Goal: Information Seeking & Learning: Learn about a topic

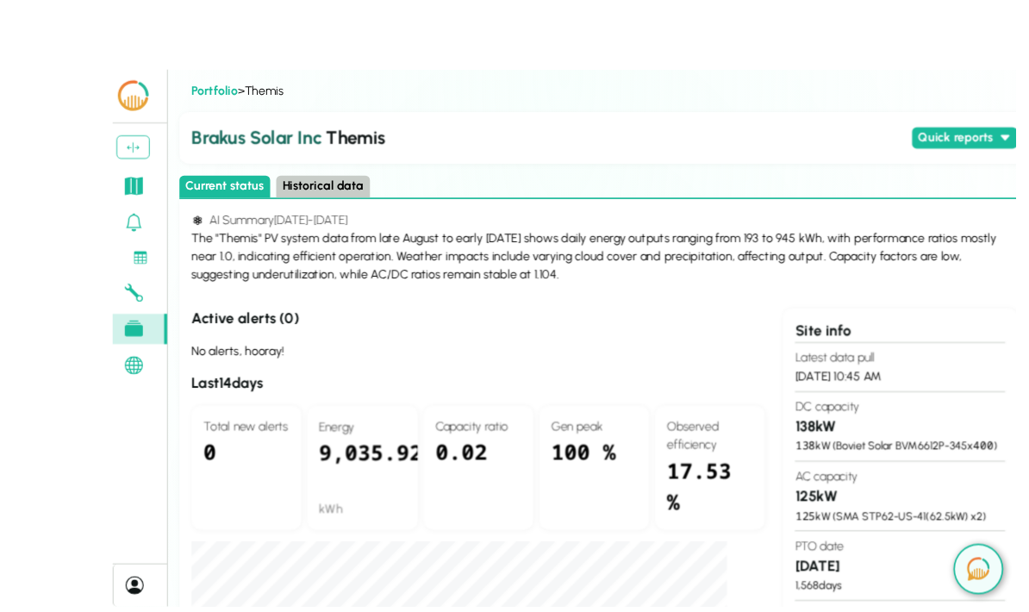
scroll to position [0, 3]
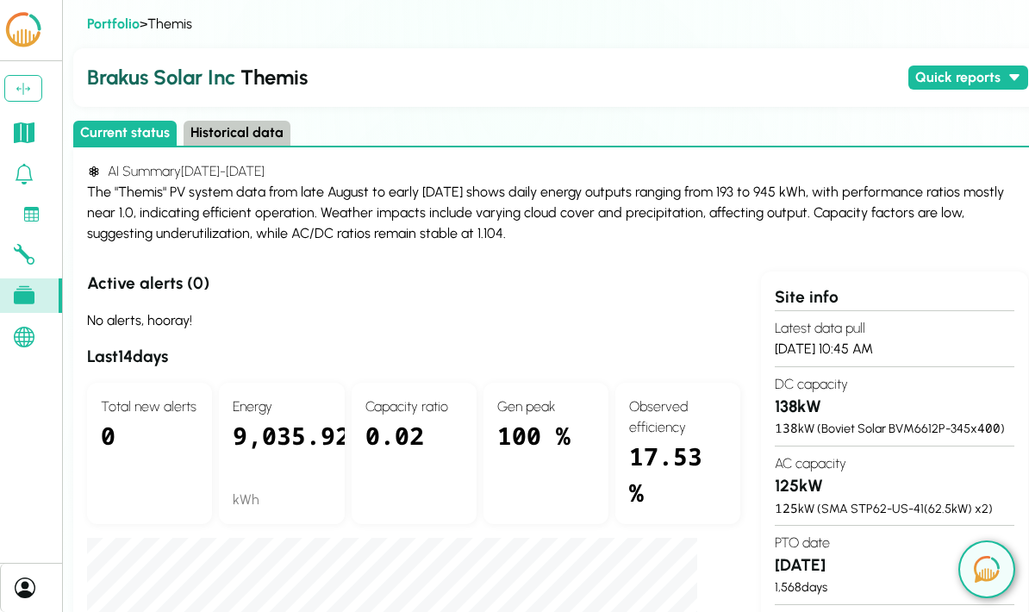
click at [29, 126] on icon at bounding box center [24, 132] width 21 height 21
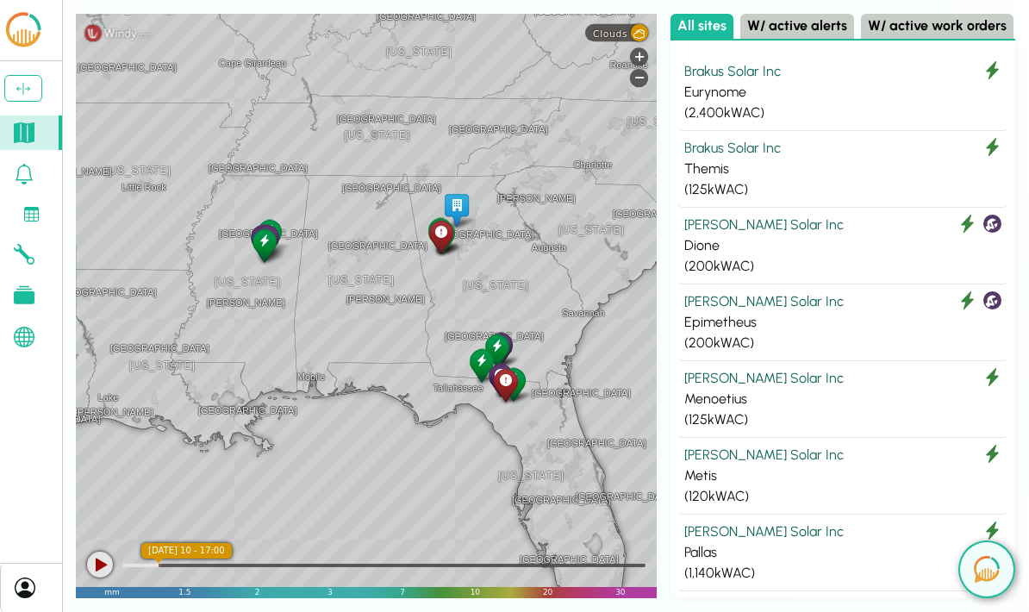
click at [389, 516] on div "[GEOGRAPHIC_DATA] [US_STATE] [GEOGRAPHIC_DATA] [GEOGRAPHIC_DATA] [GEOGRAPHIC_DA…" at bounding box center [366, 306] width 581 height 584
click at [92, 556] on div at bounding box center [100, 565] width 26 height 26
click at [87, 555] on div at bounding box center [100, 565] width 26 height 26
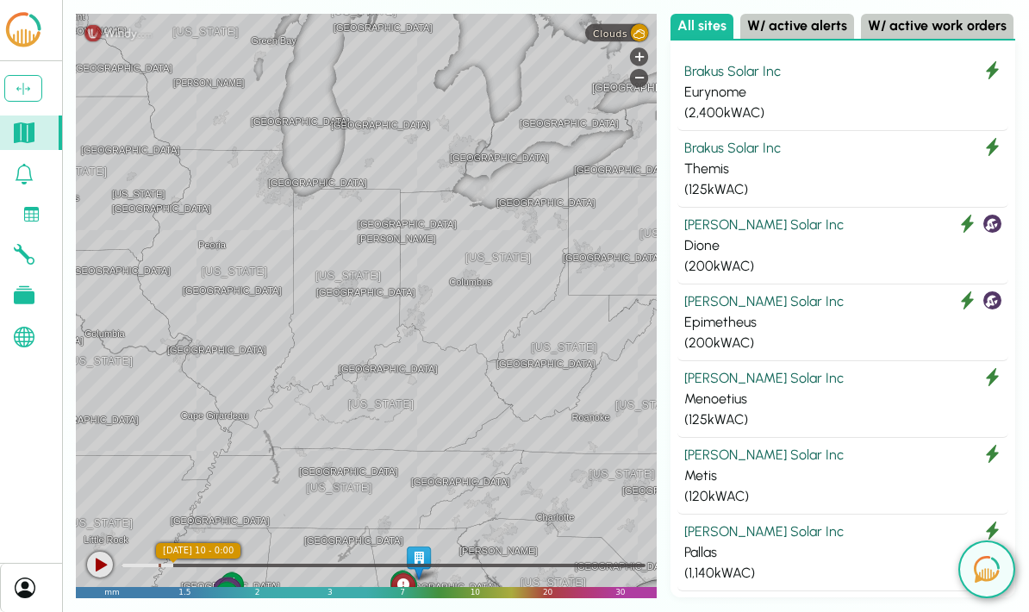
scroll to position [5, 0]
click at [967, 555] on button at bounding box center [987, 570] width 57 height 58
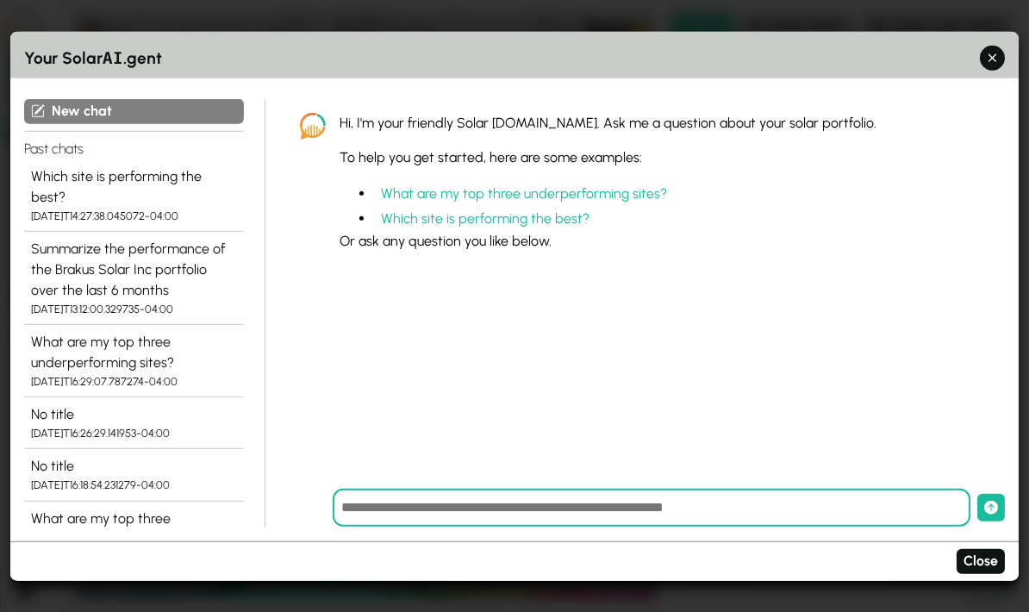
click at [130, 238] on div "Summarize the performance of the Brakus Solar Inc portfolio over the last 6 mon…" at bounding box center [134, 269] width 206 height 62
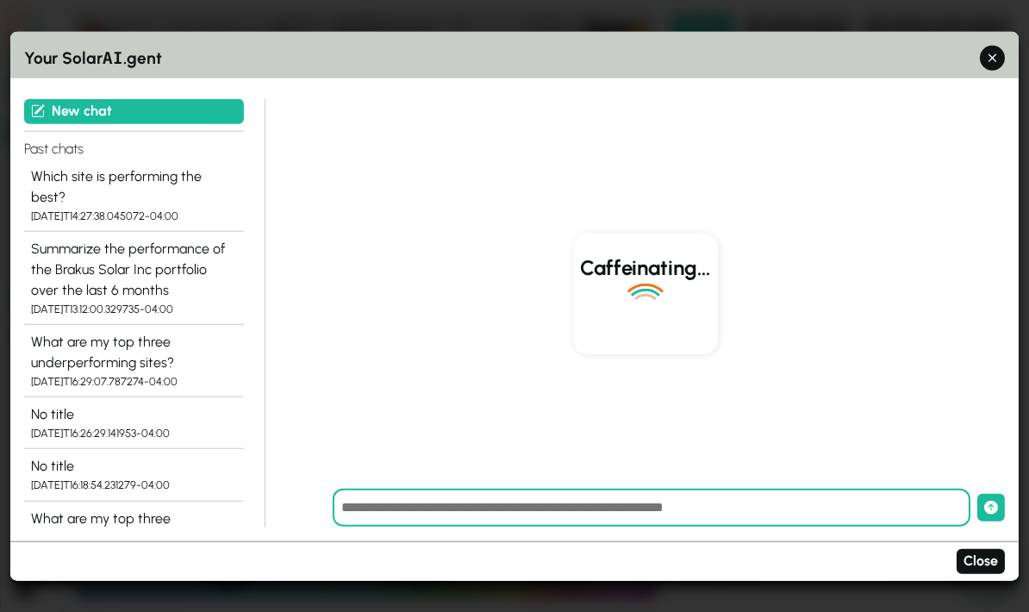
click at [142, 332] on div "What are my top three underperforming sites?" at bounding box center [134, 352] width 206 height 41
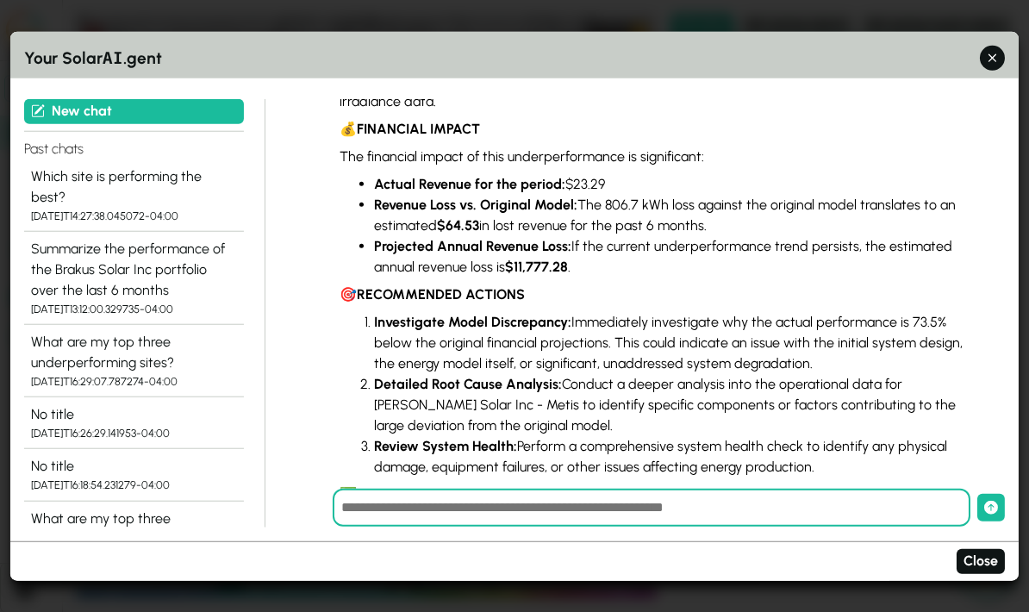
scroll to position [1572, 0]
click at [983, 46] on button "button" at bounding box center [992, 58] width 25 height 25
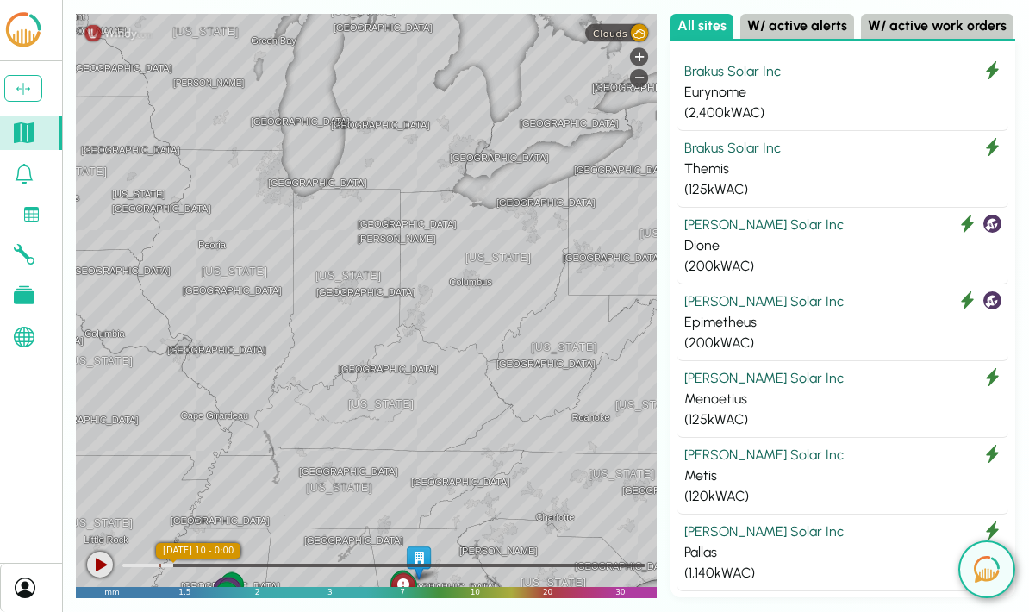
click at [711, 166] on div "Themis" at bounding box center [842, 169] width 317 height 21
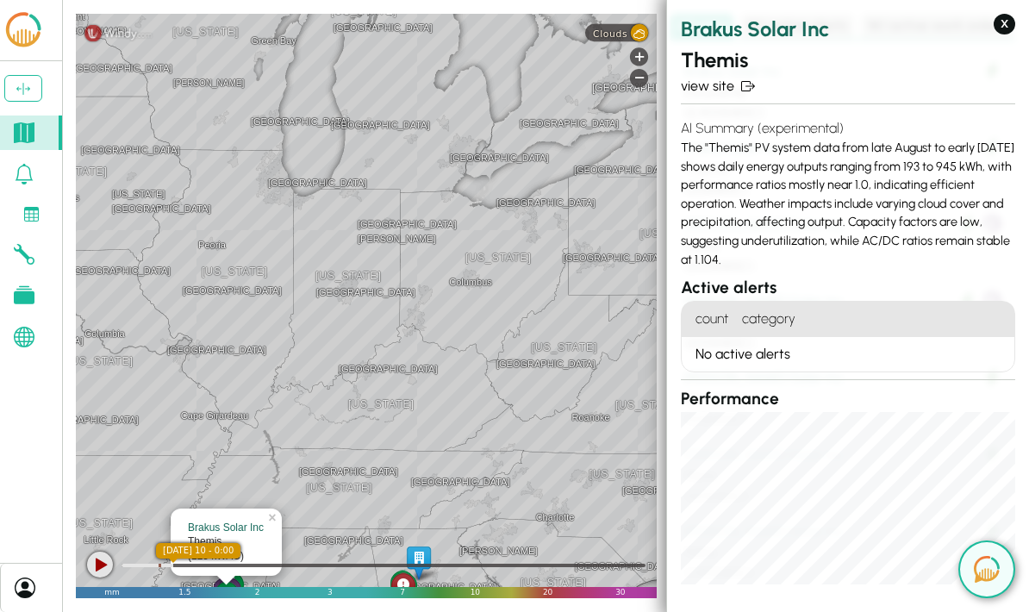
click at [716, 76] on link "view site" at bounding box center [848, 86] width 334 height 21
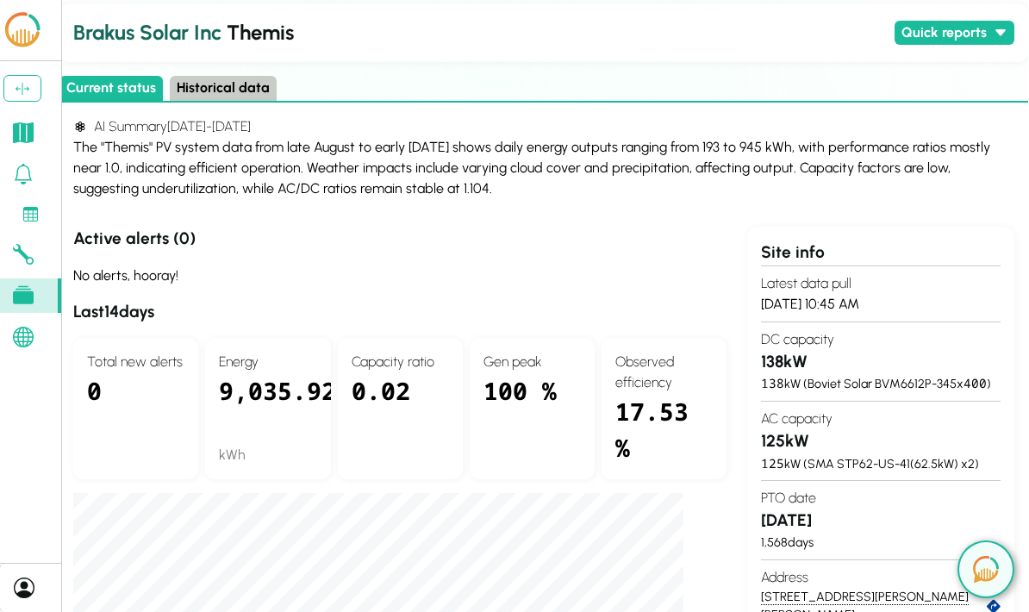
scroll to position [39, 16]
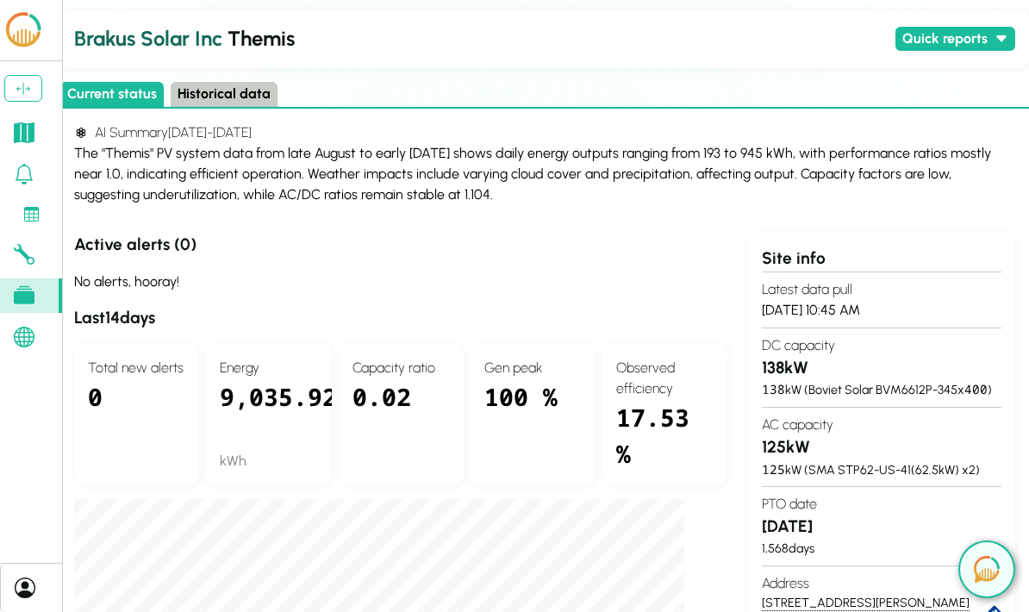
click at [233, 85] on button "Historical data" at bounding box center [224, 94] width 107 height 25
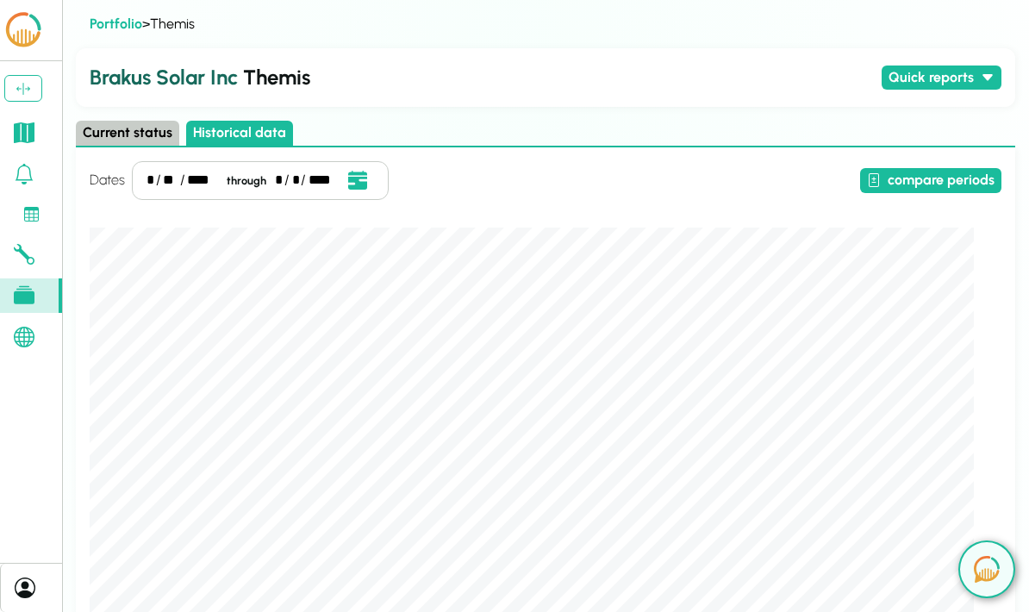
click at [906, 176] on button "compare periods" at bounding box center [930, 180] width 141 height 25
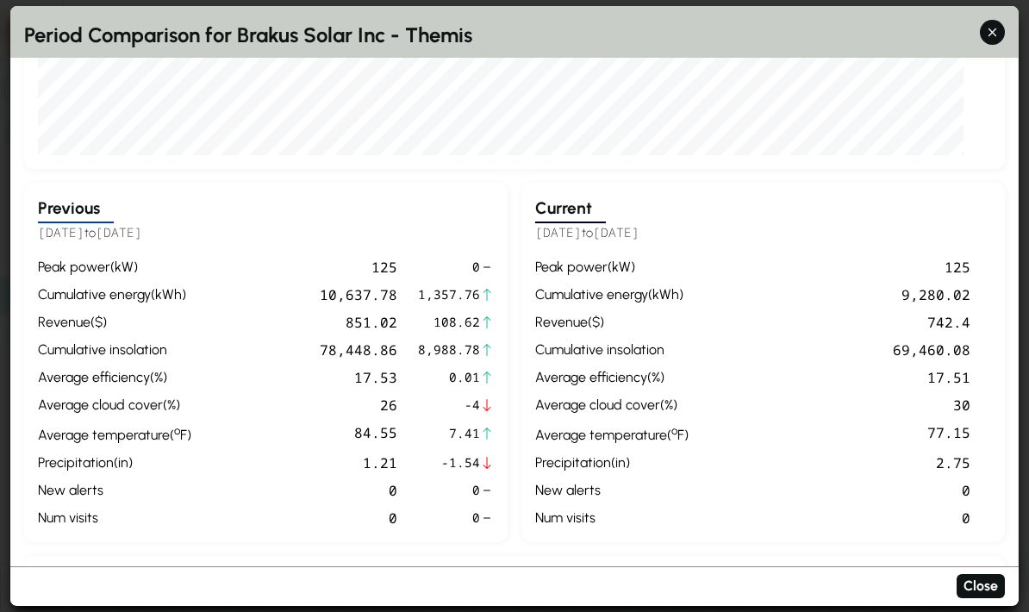
scroll to position [508, 0]
